Goal: Find specific page/section: Find specific page/section

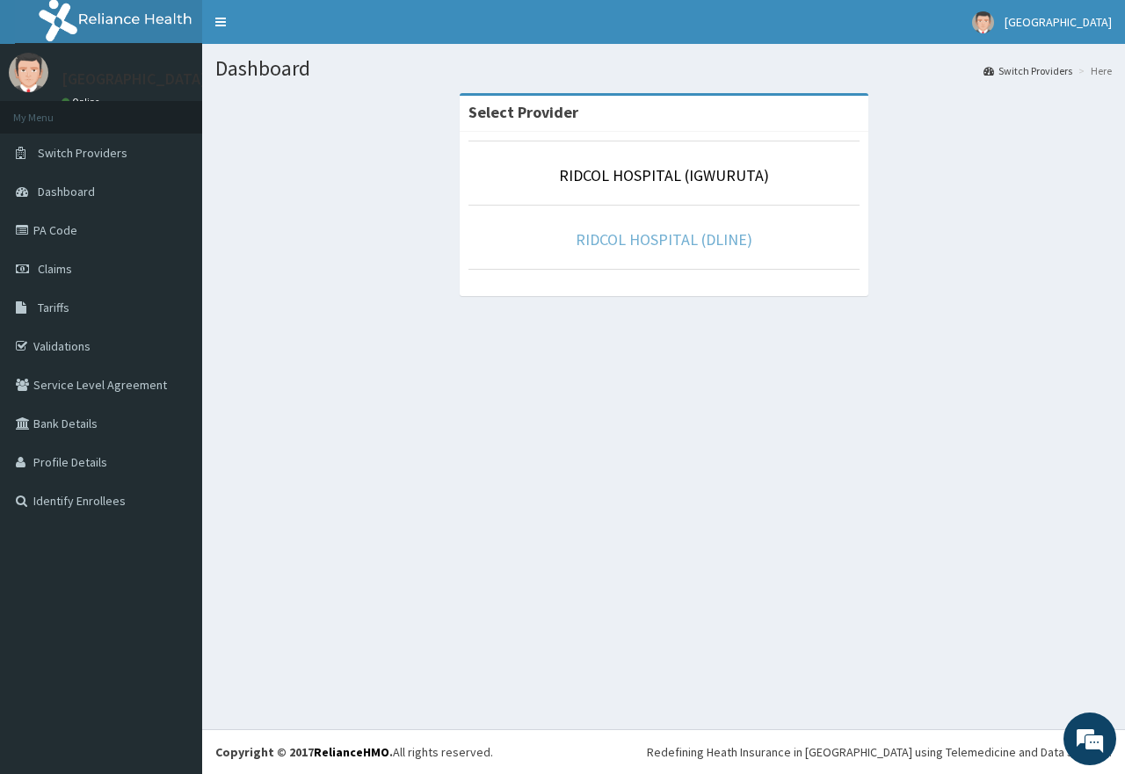
click at [622, 243] on link "RIDCOL HOSPITAL (DLINE)" at bounding box center [664, 239] width 177 height 20
click at [622, 236] on link "RIDCOL HOSPITAL (DLINE)" at bounding box center [664, 239] width 177 height 20
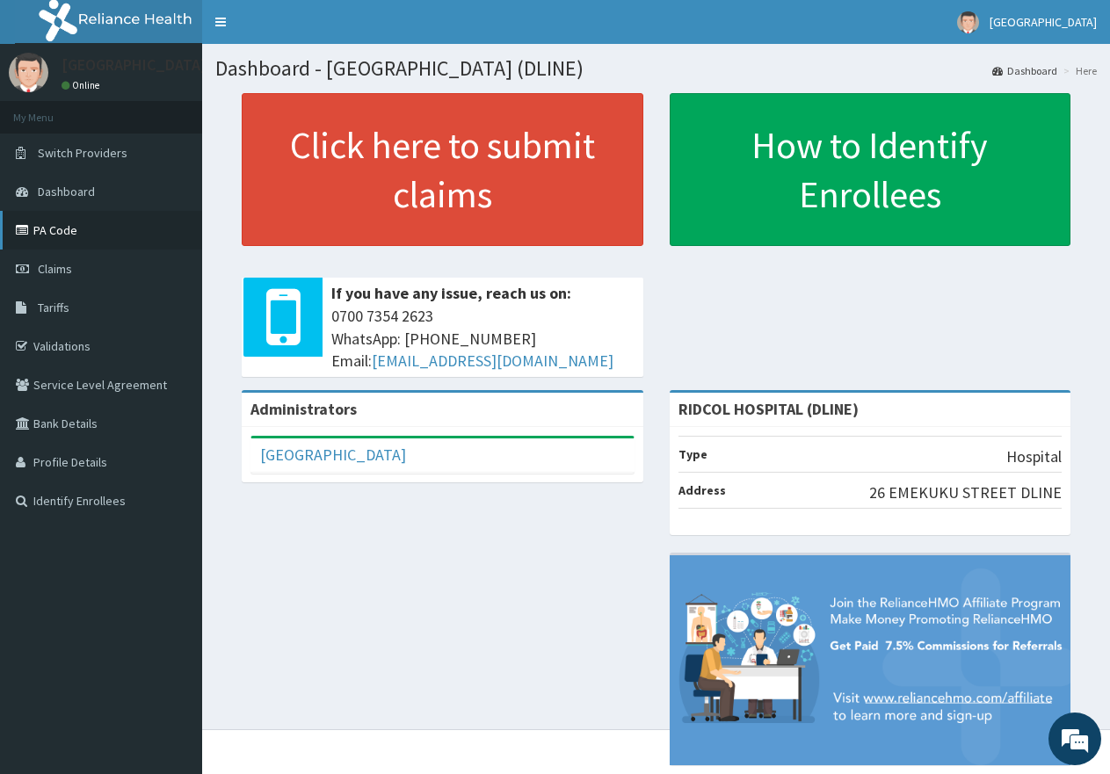
click at [83, 228] on link "PA Code" at bounding box center [101, 230] width 202 height 39
